Goal: Task Accomplishment & Management: Manage account settings

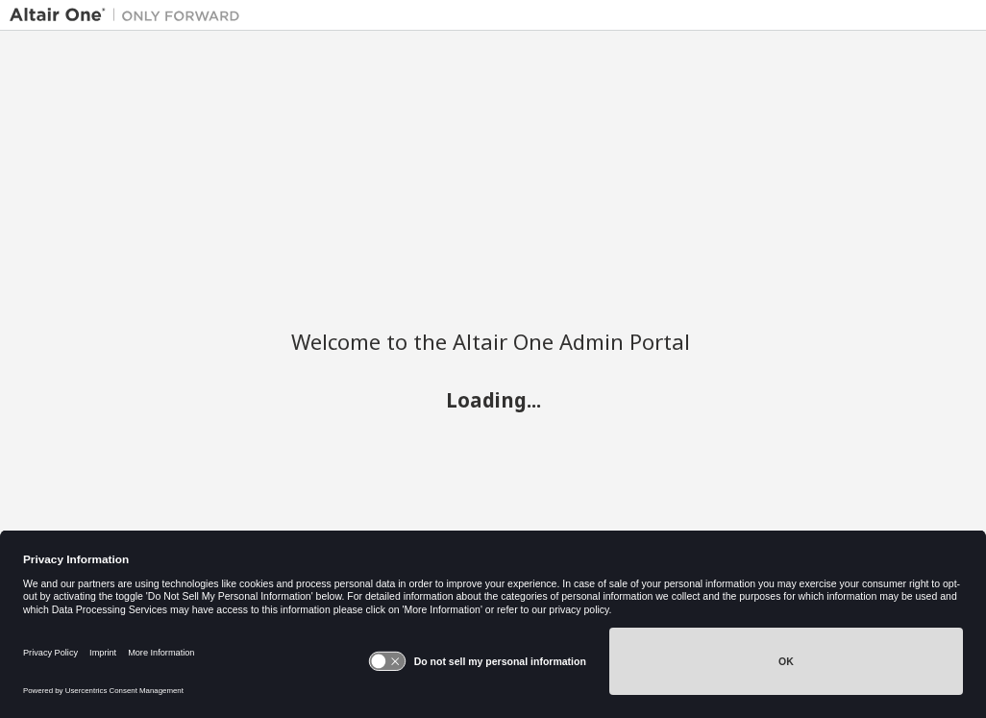
click at [753, 661] on button "OK" at bounding box center [787, 661] width 354 height 67
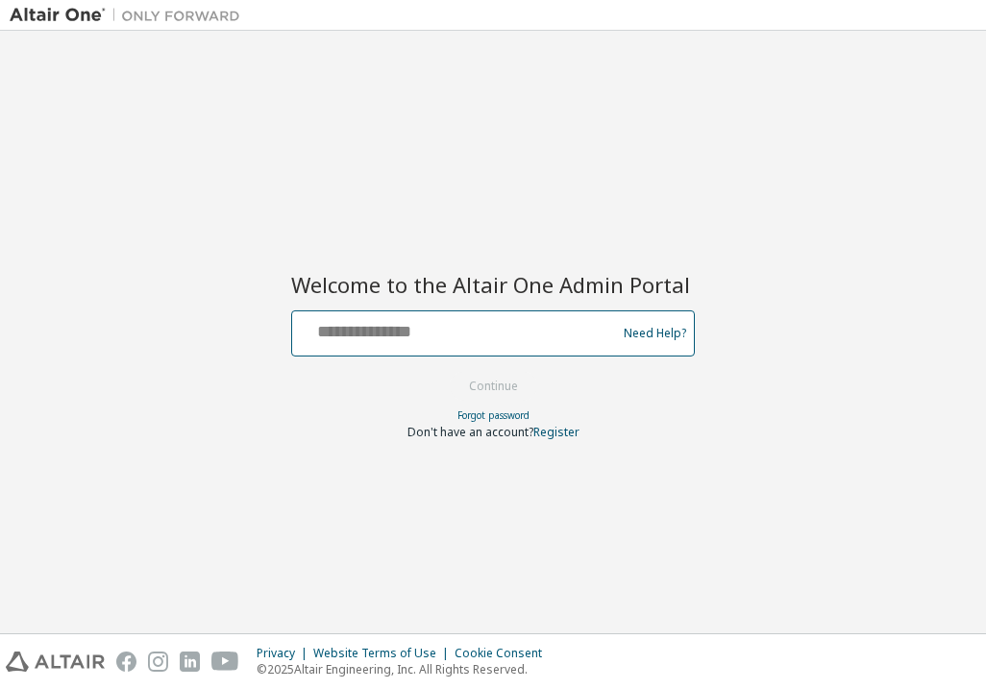
click at [377, 328] on input "text" at bounding box center [457, 329] width 314 height 28
type input "**********"
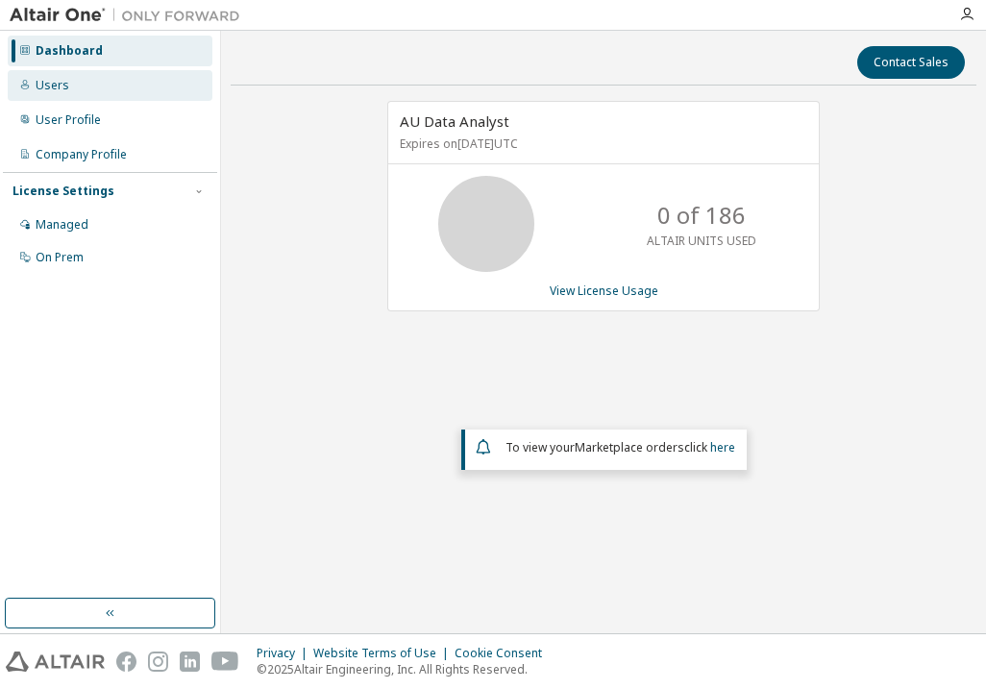
click at [53, 91] on div "Users" at bounding box center [53, 85] width 34 height 15
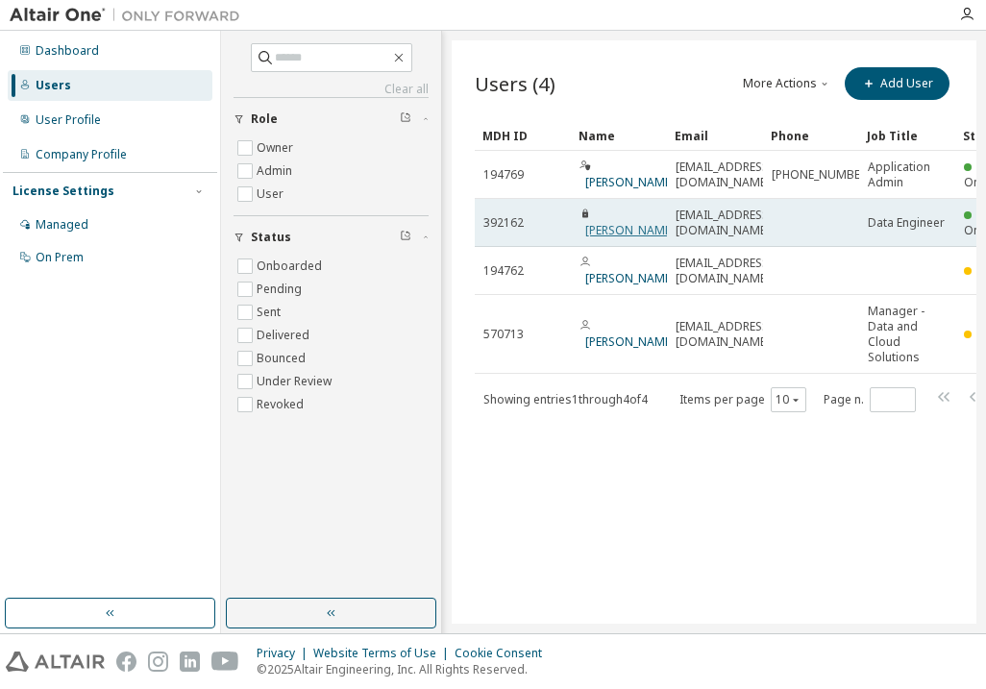
click at [609, 222] on link "[PERSON_NAME]" at bounding box center [630, 230] width 89 height 16
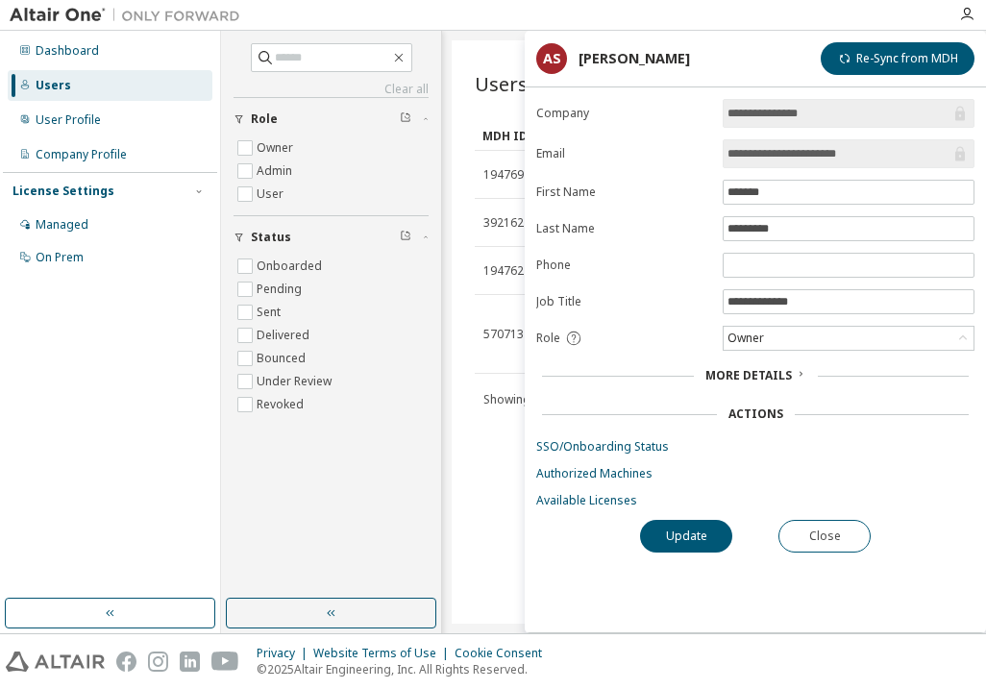
click at [773, 376] on span "More Details" at bounding box center [749, 375] width 87 height 16
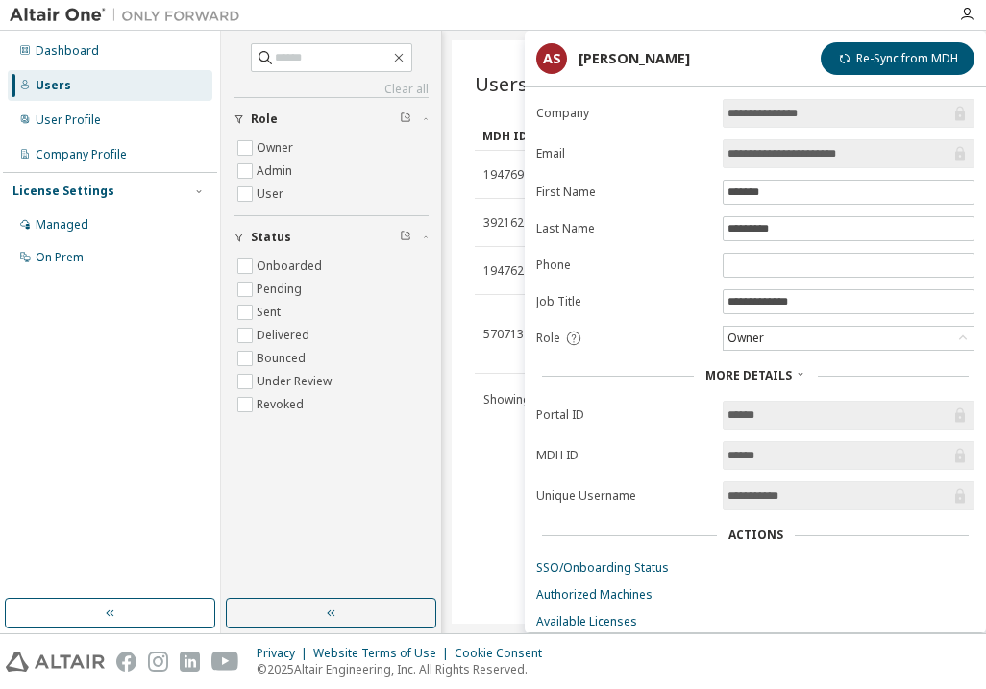
click at [755, 536] on div "Actions" at bounding box center [756, 535] width 55 height 15
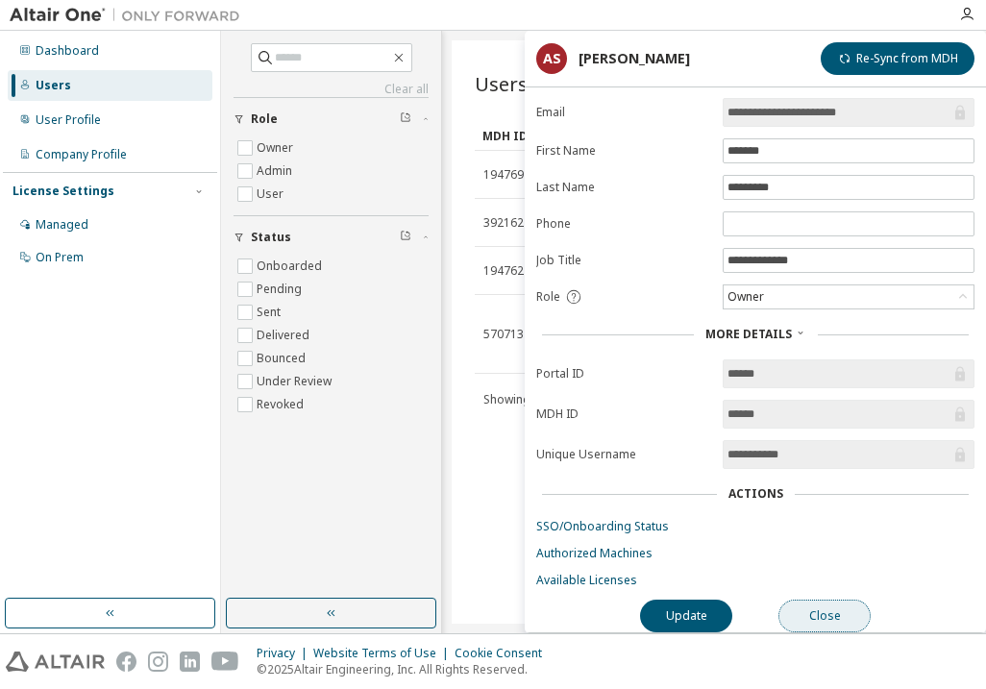
click at [827, 614] on button "Close" at bounding box center [825, 616] width 92 height 33
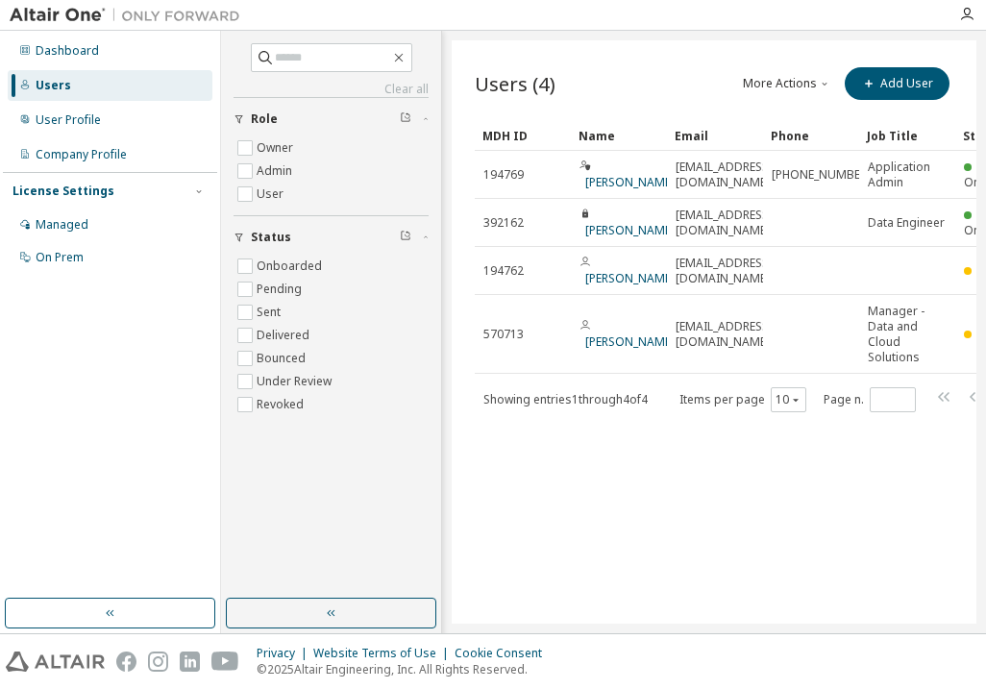
drag, startPoint x: 686, startPoint y: 612, endPoint x: 788, endPoint y: 616, distance: 102.0
click at [788, 616] on div "Users (4) More Actions Import From CSV Export To CSV Add User Clear Load Save S…" at bounding box center [714, 332] width 525 height 584
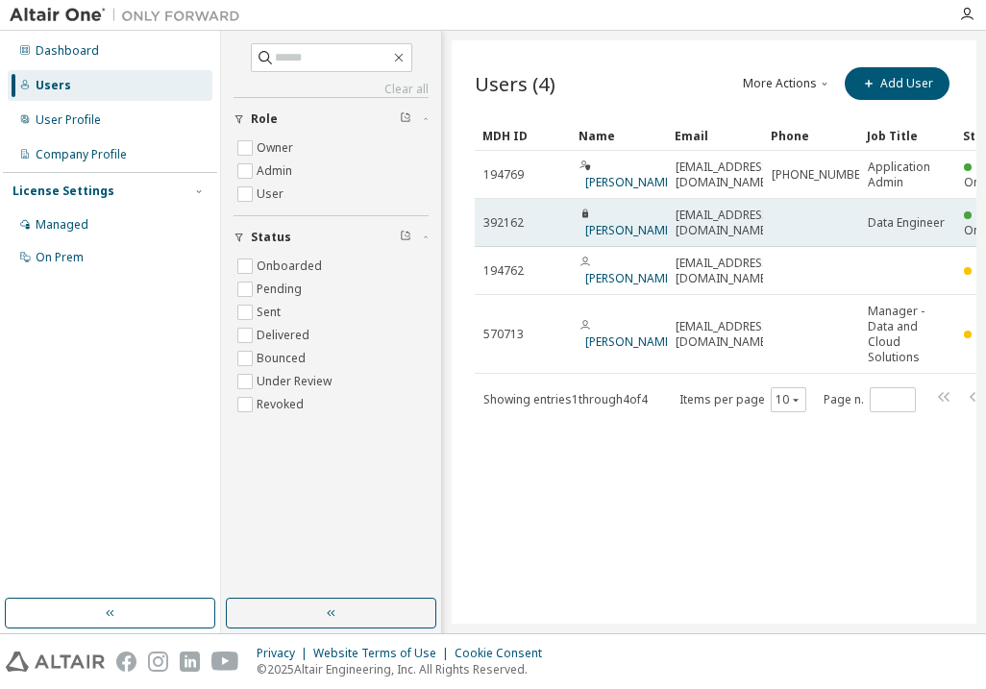
click at [510, 224] on span "392162" at bounding box center [504, 222] width 40 height 15
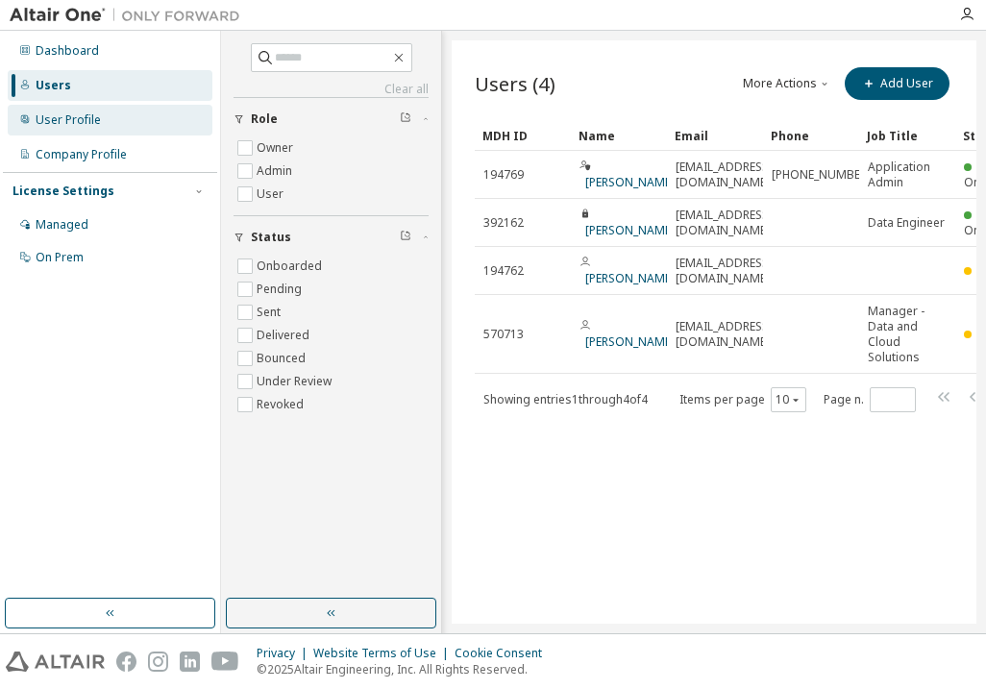
click at [67, 118] on div "User Profile" at bounding box center [68, 119] width 65 height 15
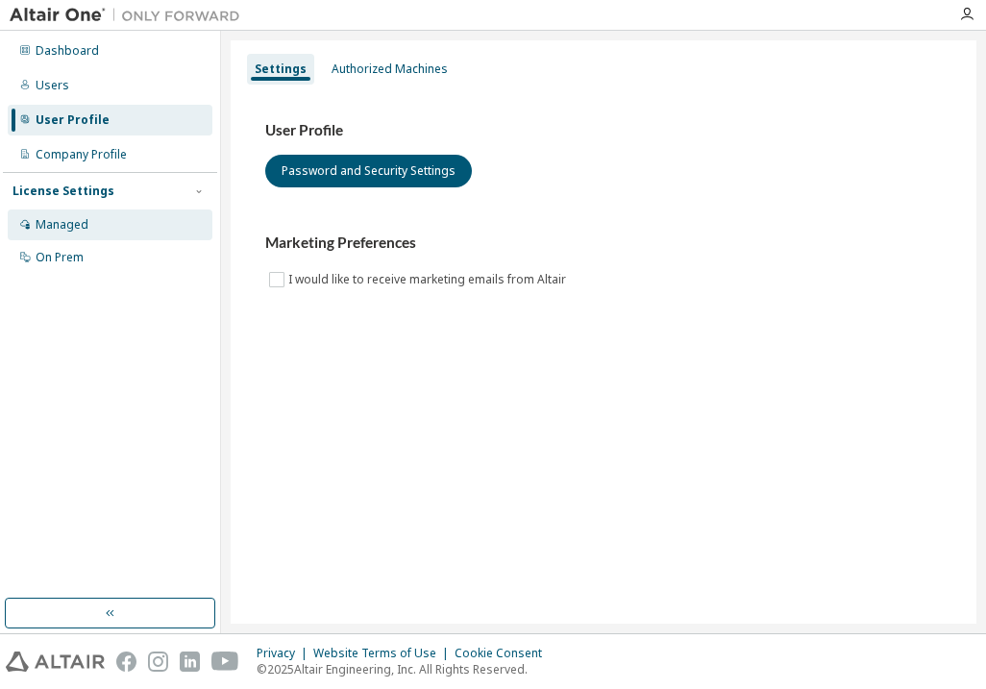
click at [57, 222] on div "Managed" at bounding box center [62, 224] width 53 height 15
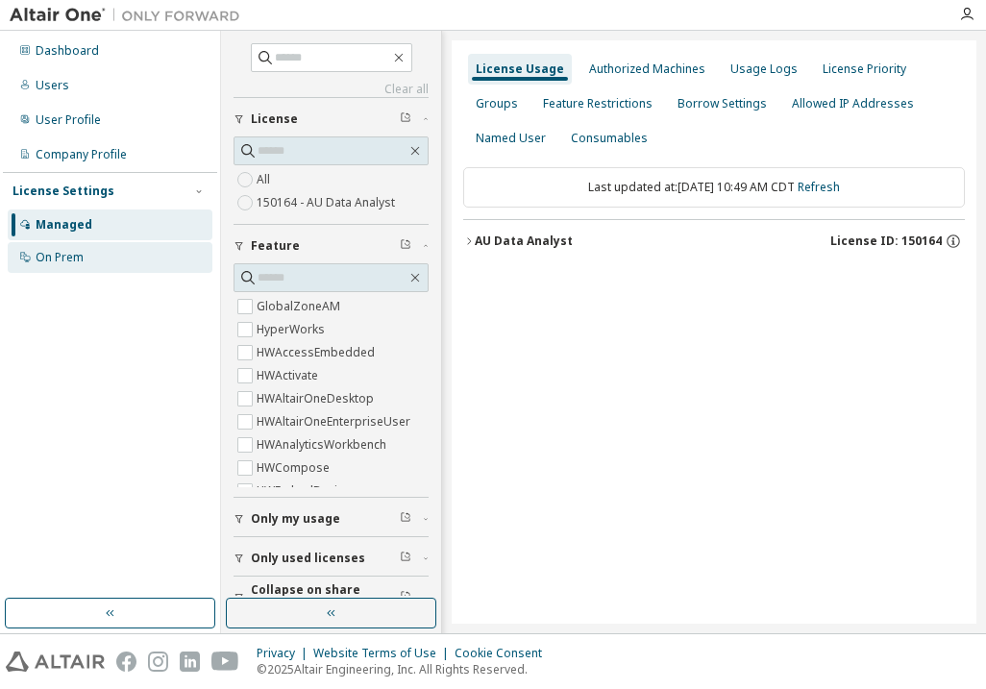
click at [66, 258] on div "On Prem" at bounding box center [60, 257] width 48 height 15
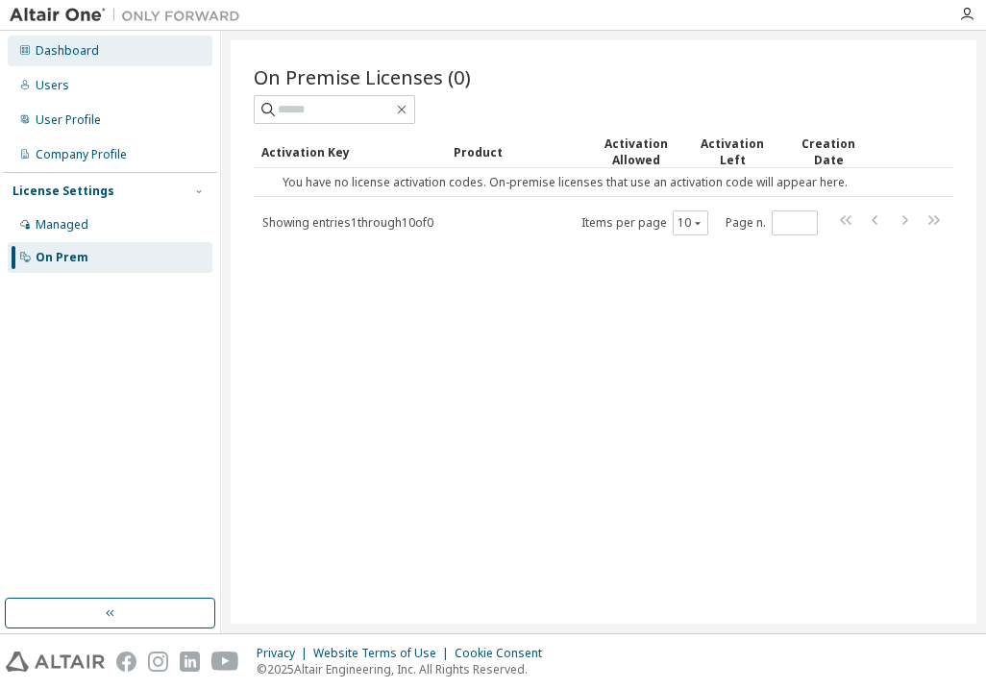
click at [73, 56] on div "Dashboard" at bounding box center [67, 50] width 63 height 15
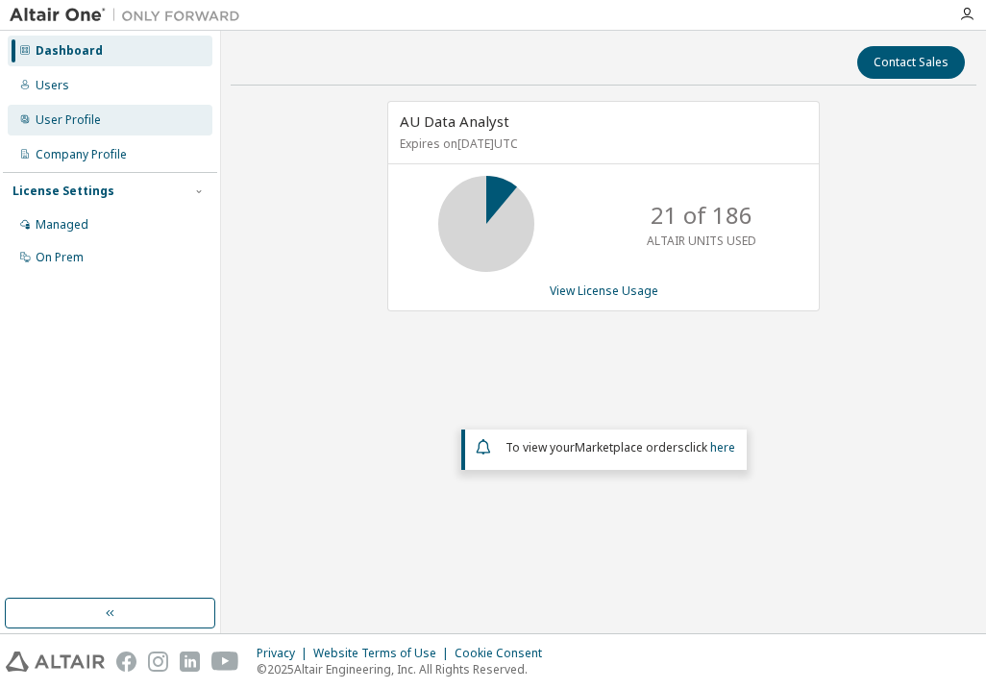
click at [65, 126] on div "User Profile" at bounding box center [68, 119] width 65 height 15
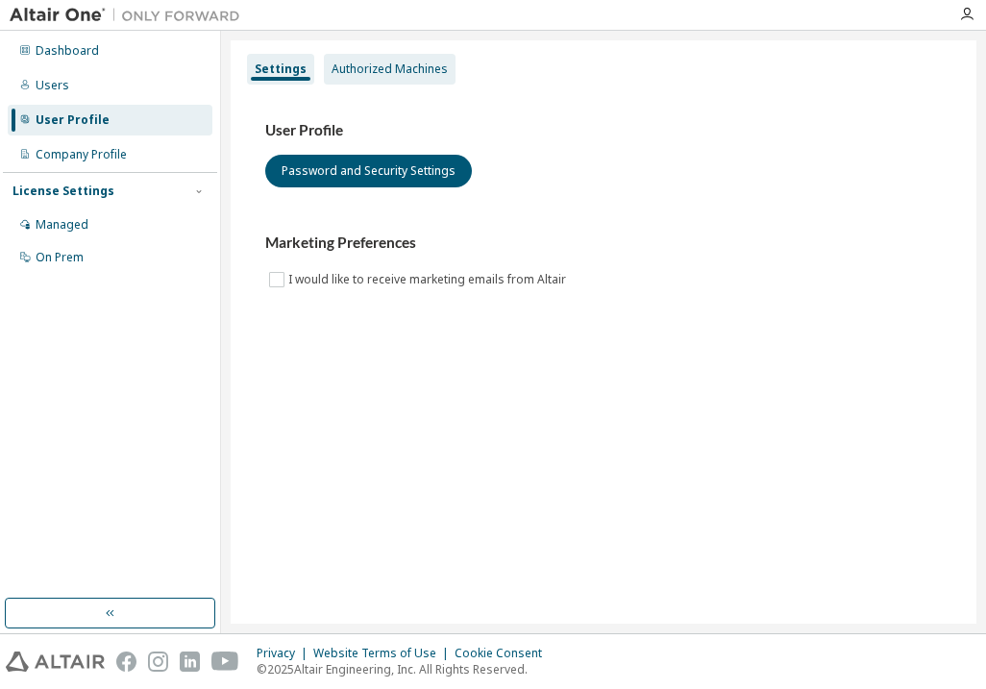
click at [410, 74] on div "Authorized Machines" at bounding box center [390, 69] width 116 height 15
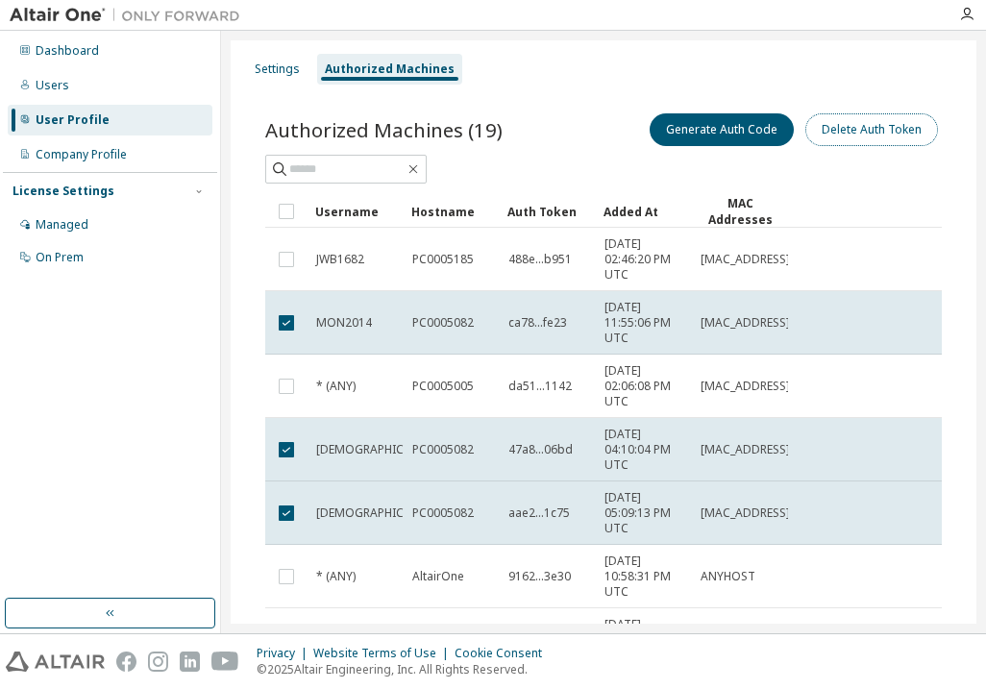
click at [881, 136] on button "Delete Auth Token" at bounding box center [872, 129] width 133 height 33
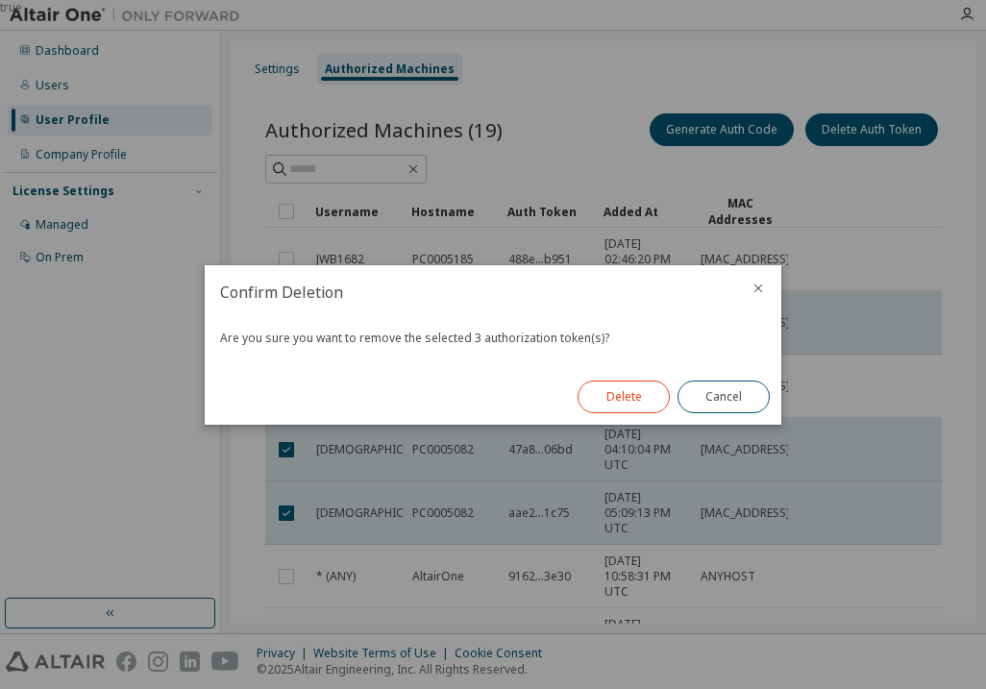
click at [619, 389] on button "Delete" at bounding box center [624, 397] width 92 height 33
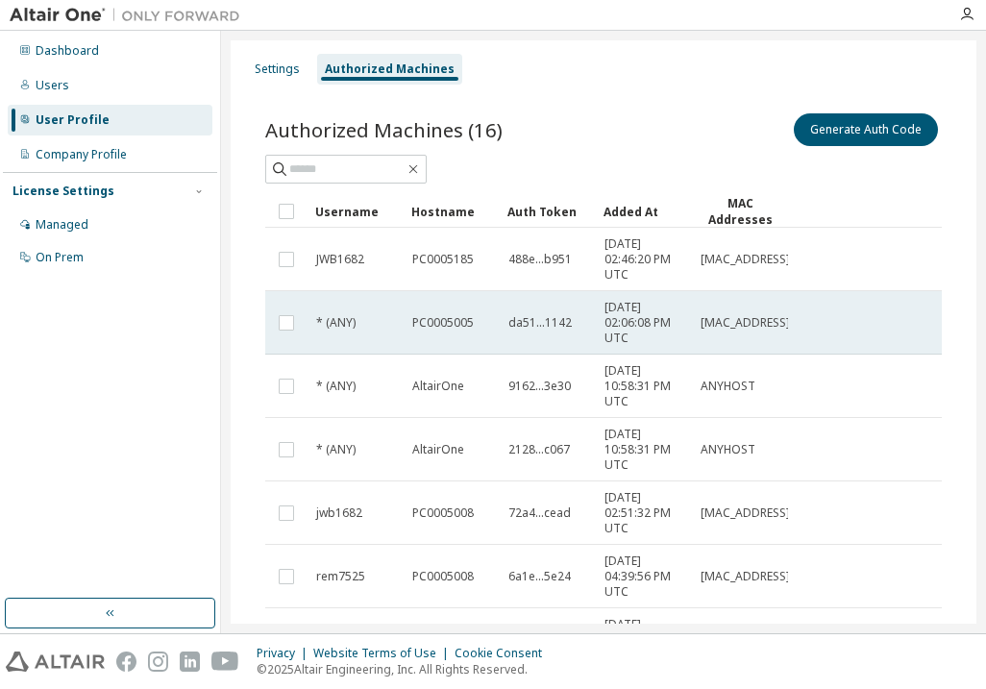
scroll to position [96, 0]
